Goal: Task Accomplishment & Management: Use online tool/utility

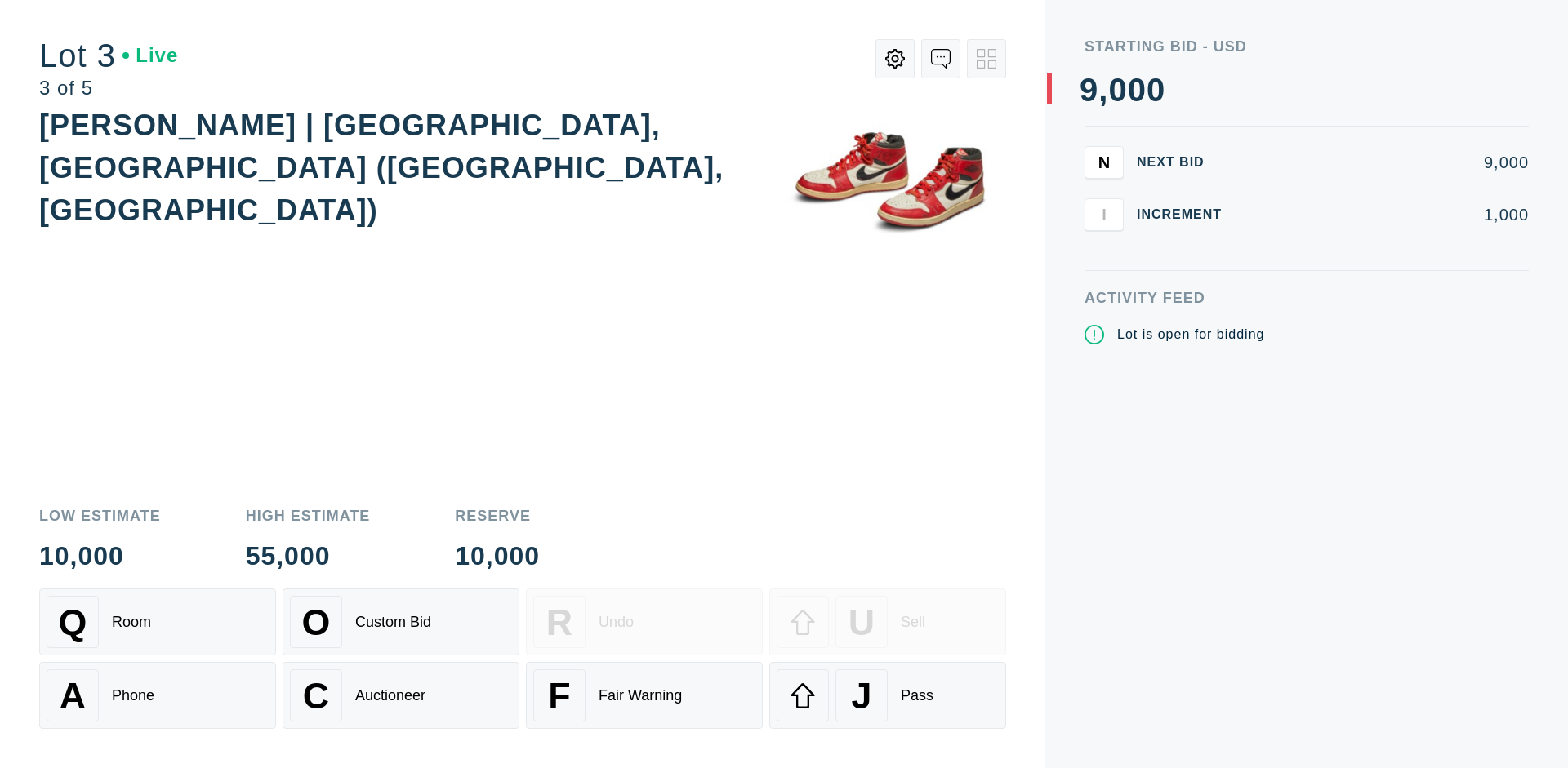
click at [888, 695] on div "J Pass" at bounding box center [887, 695] width 222 height 52
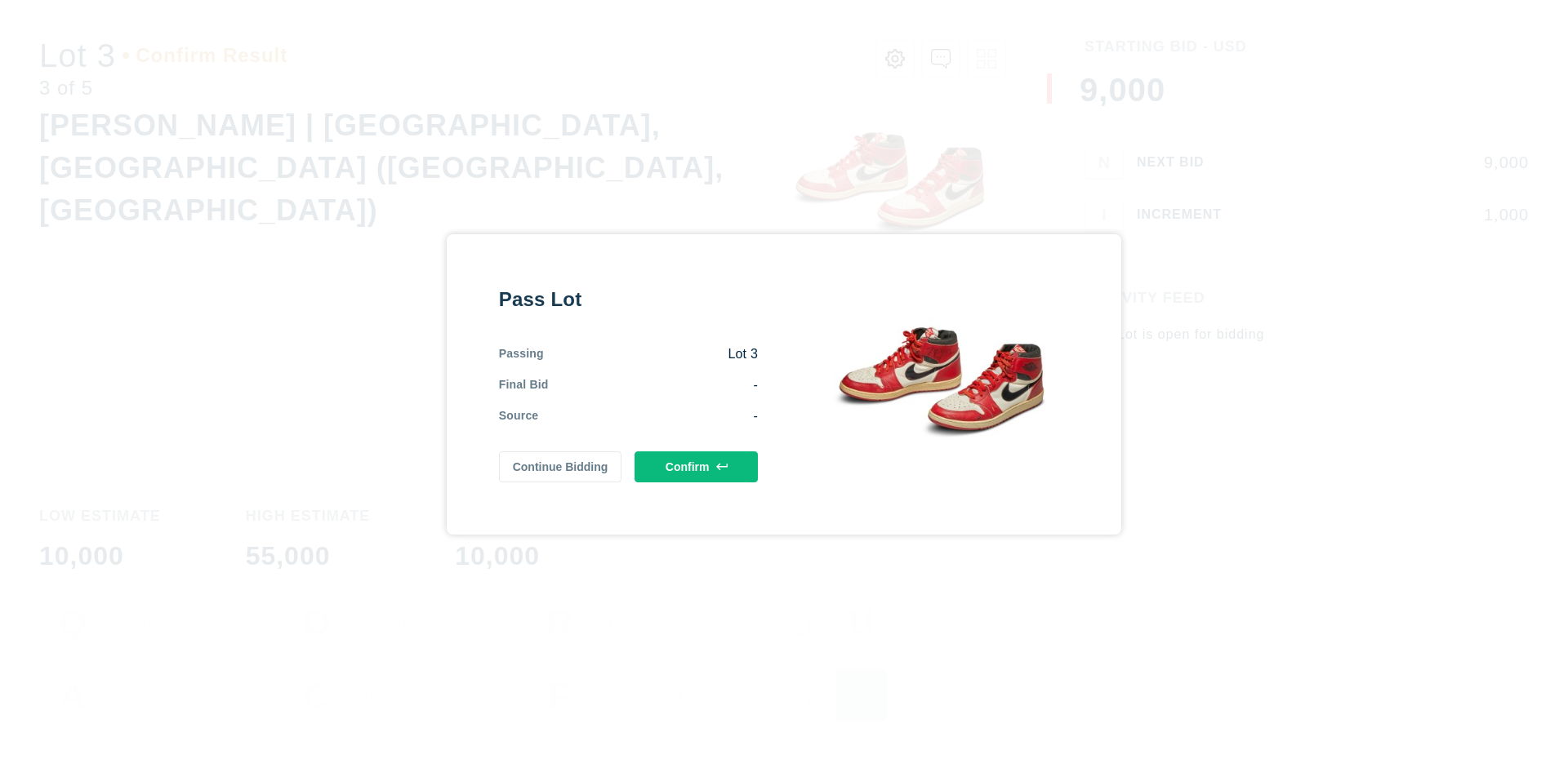
click at [697, 466] on button "Confirm" at bounding box center [696, 467] width 123 height 31
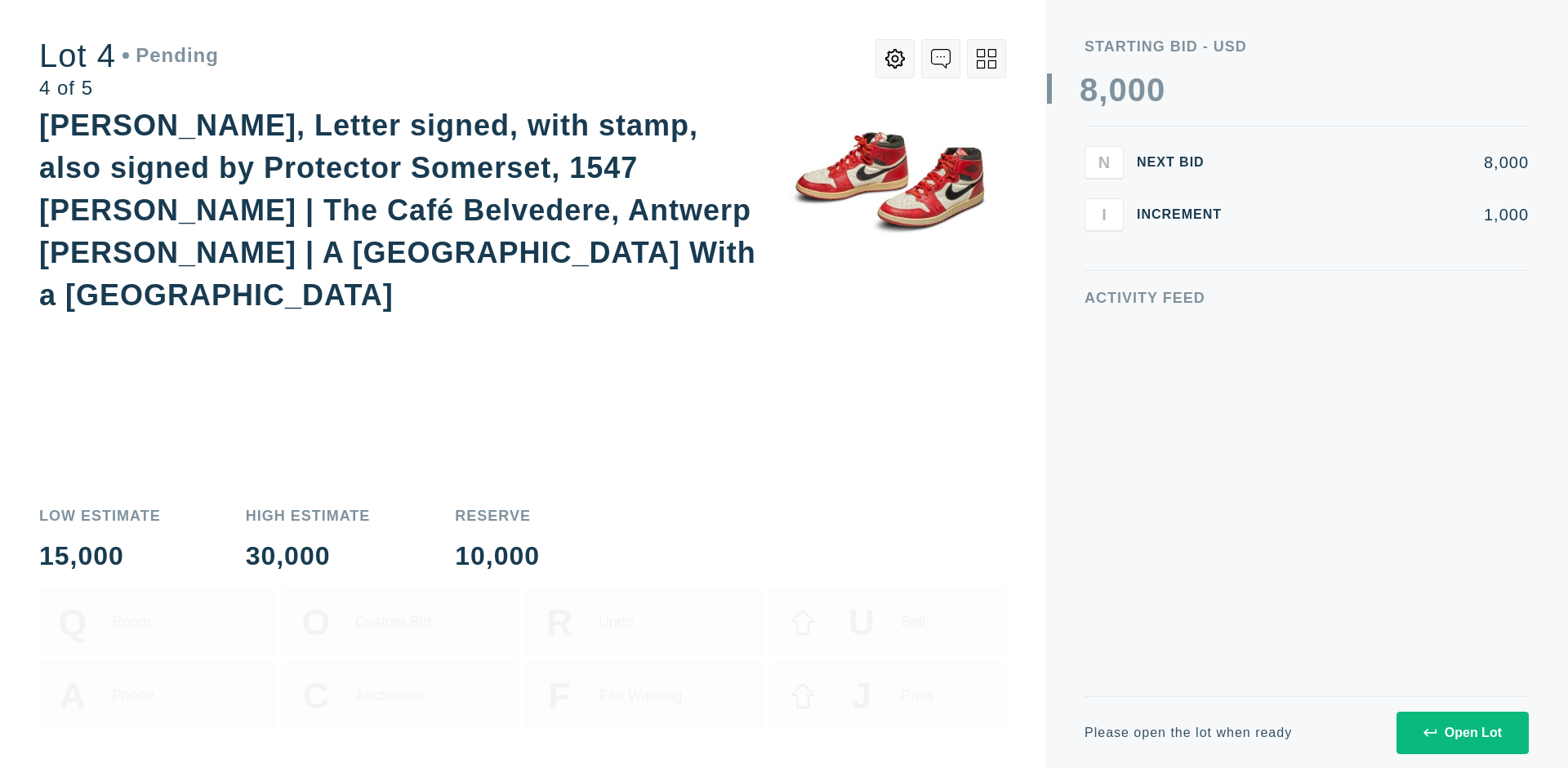
click at [987, 58] on icon at bounding box center [987, 58] width 20 height 19
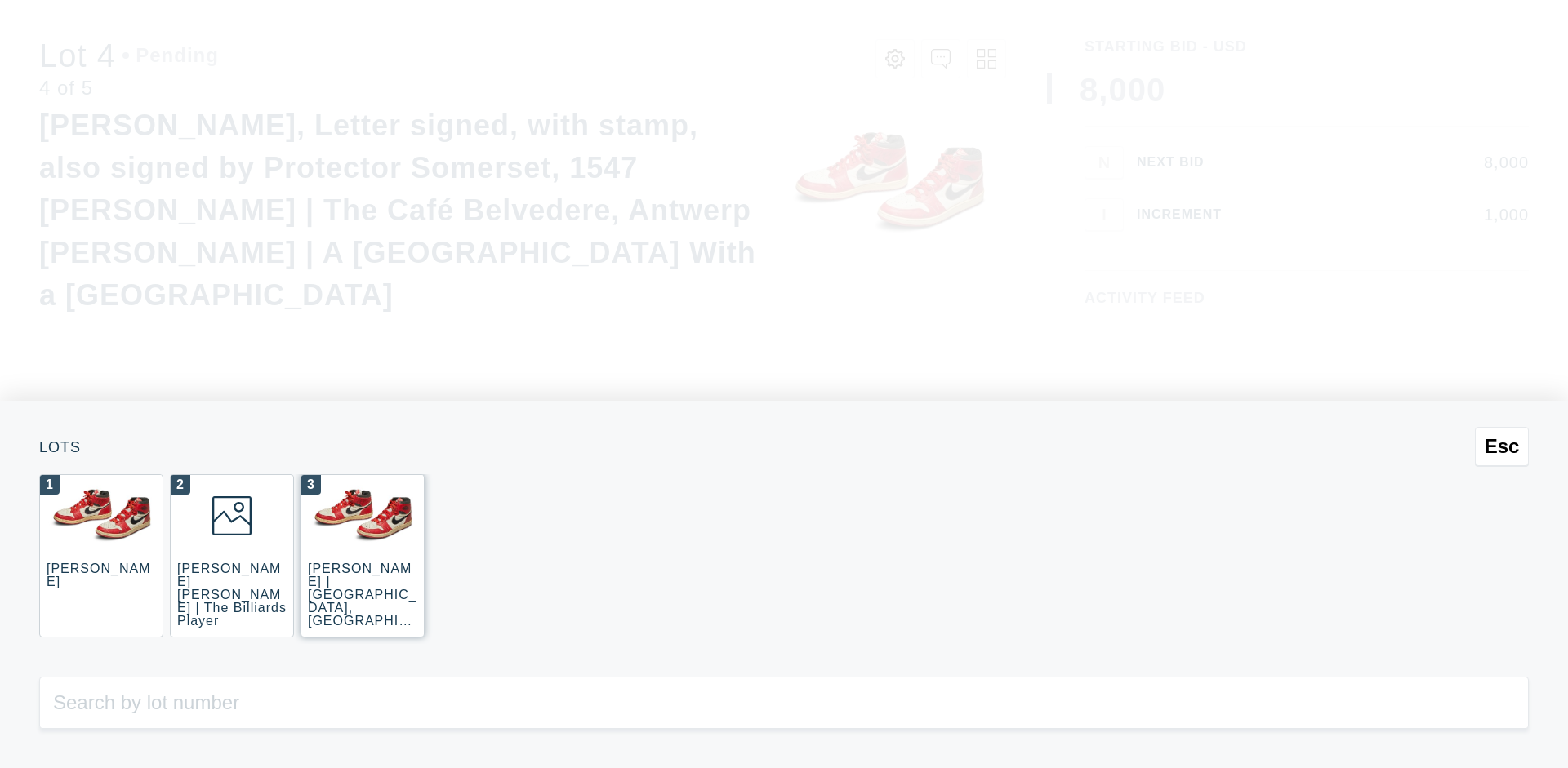
click at [363, 556] on div "3 [PERSON_NAME] | [GEOGRAPHIC_DATA], [GEOGRAPHIC_DATA] ([GEOGRAPHIC_DATA], [GEO…" at bounding box center [363, 555] width 124 height 163
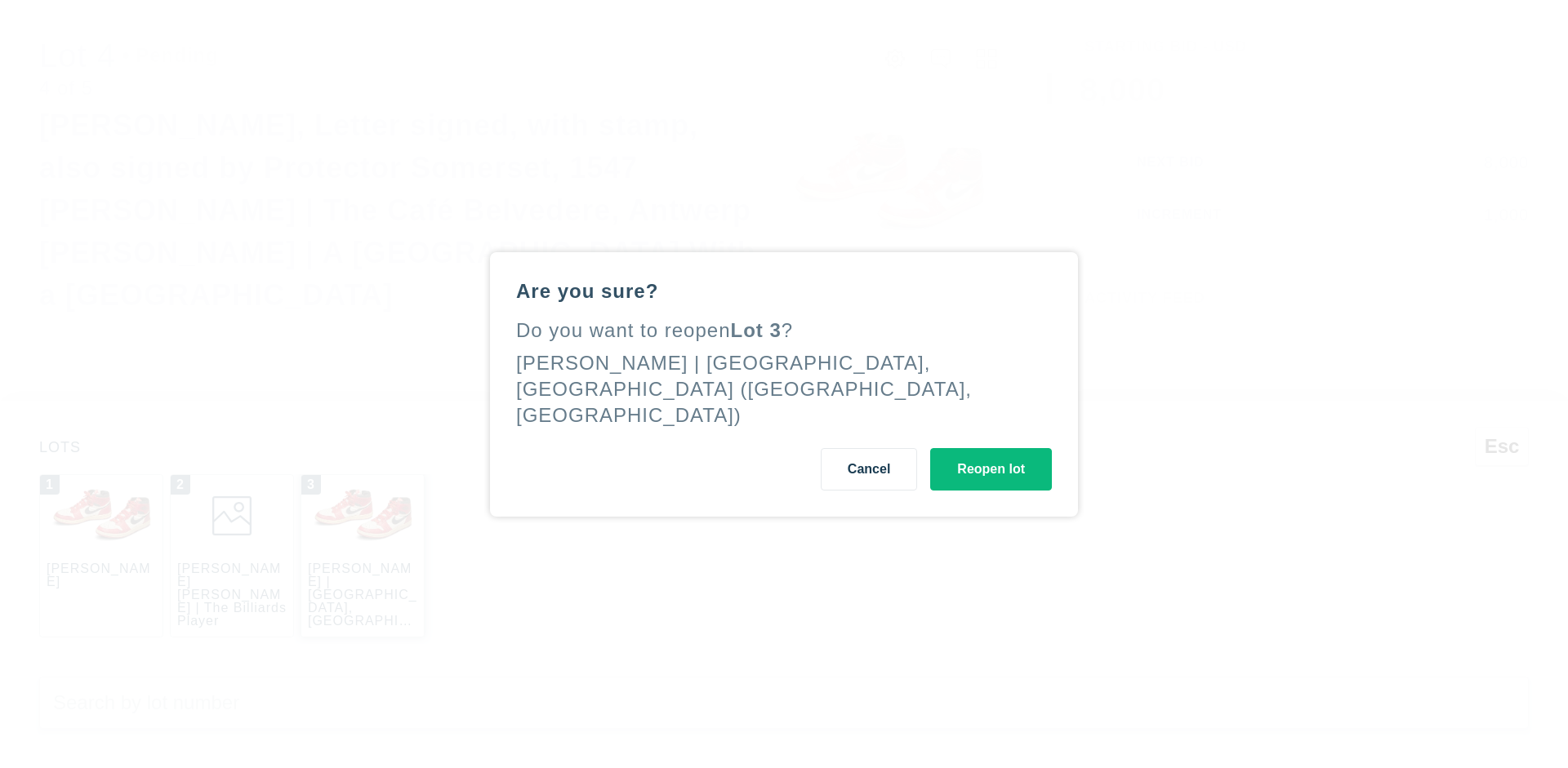
click at [991, 455] on button "Reopen lot" at bounding box center [991, 469] width 121 height 43
